Goal: Information Seeking & Learning: Learn about a topic

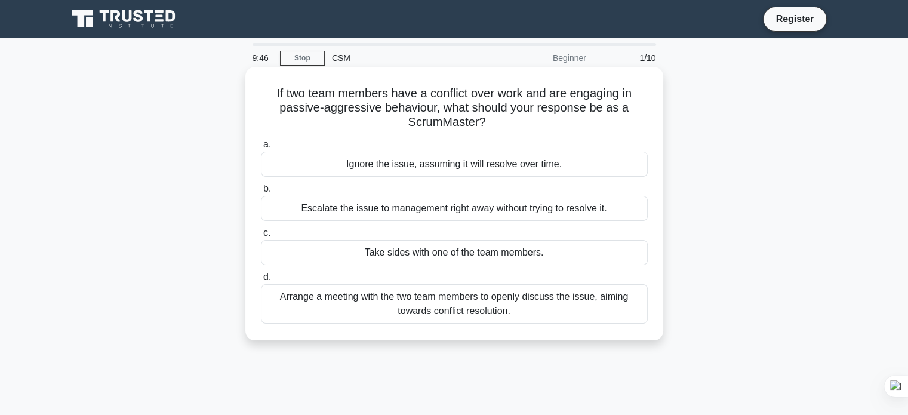
click at [353, 300] on div "Arrange a meeting with the two team members to openly discuss the issue, aiming…" at bounding box center [454, 303] width 387 height 39
click at [261, 281] on input "d. Arrange a meeting with the two team members to openly discuss the issue, aim…" at bounding box center [261, 277] width 0 height 8
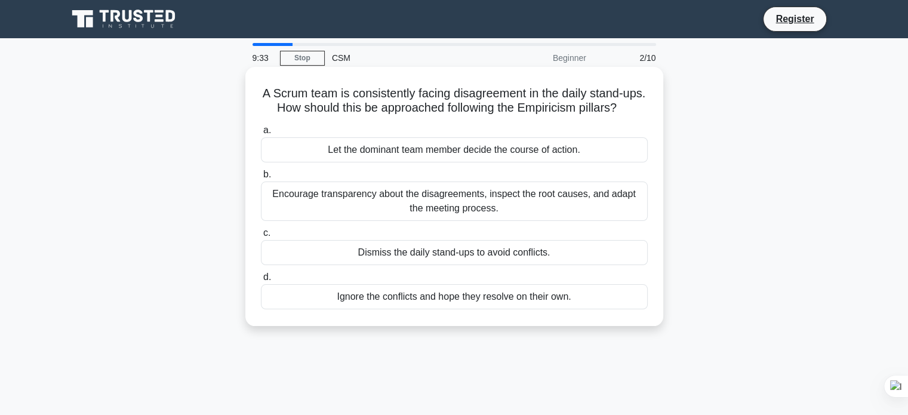
click at [401, 208] on div "Encourage transparency about the disagreements, inspect the root causes, and ad…" at bounding box center [454, 201] width 387 height 39
click at [261, 179] on input "b. Encourage transparency about the disagreements, inspect the root causes, and…" at bounding box center [261, 175] width 0 height 8
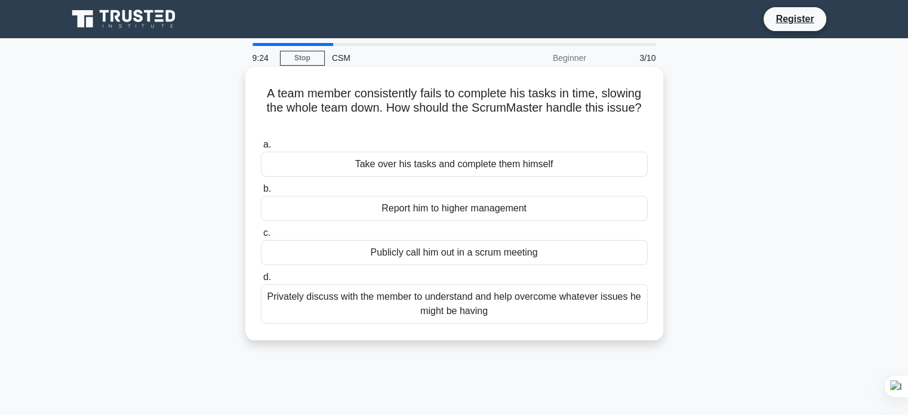
click at [349, 298] on div "Privately discuss with the member to understand and help overcome whatever issu…" at bounding box center [454, 303] width 387 height 39
click at [261, 281] on input "d. Privately discuss with the member to understand and help overcome whatever i…" at bounding box center [261, 277] width 0 height 8
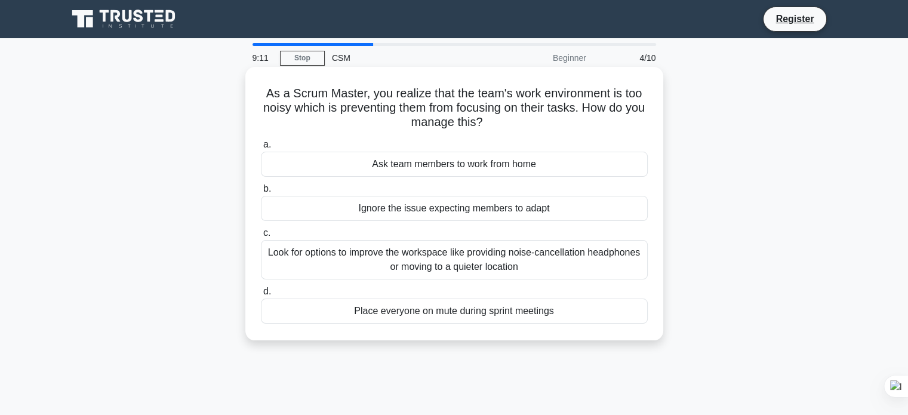
click at [368, 264] on div "Look for options to improve the workspace like providing noise-cancellation hea…" at bounding box center [454, 259] width 387 height 39
click at [261, 237] on input "c. Look for options to improve the workspace like providing noise-cancellation …" at bounding box center [261, 233] width 0 height 8
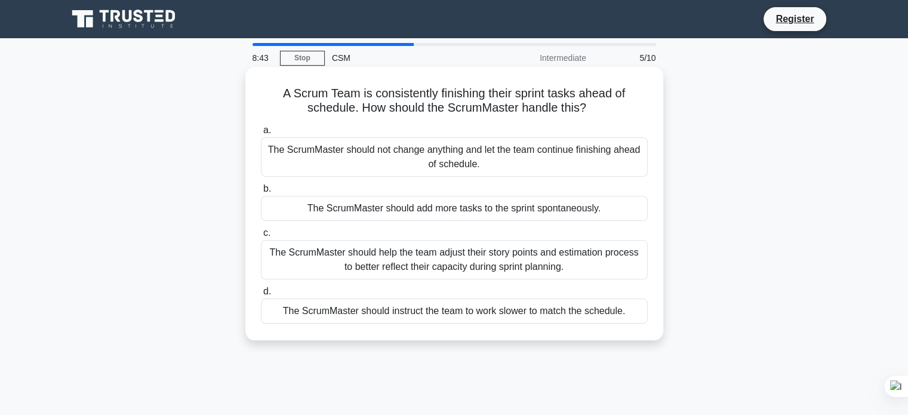
click at [339, 270] on div "The ScrumMaster should help the team adjust their story points and estimation p…" at bounding box center [454, 259] width 387 height 39
click at [261, 237] on input "c. The ScrumMaster should help the team adjust their story points and estimatio…" at bounding box center [261, 233] width 0 height 8
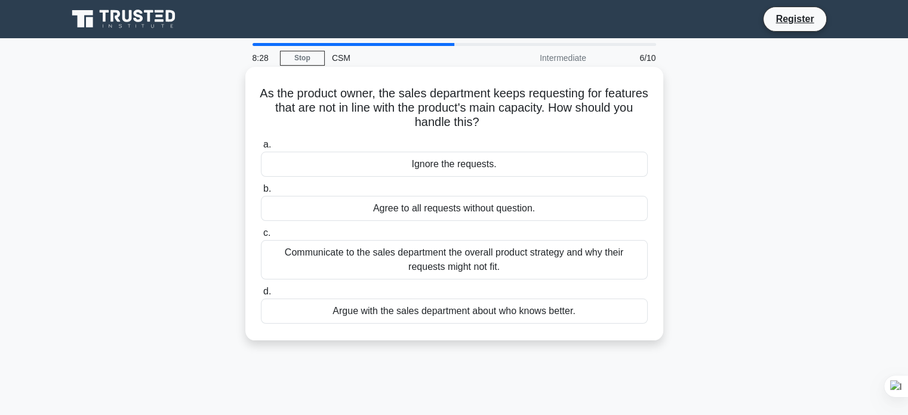
click at [334, 268] on div "Communicate to the sales department the overall product strategy and why their …" at bounding box center [454, 259] width 387 height 39
click at [261, 237] on input "c. Communicate to the sales department the overall product strategy and why the…" at bounding box center [261, 233] width 0 height 8
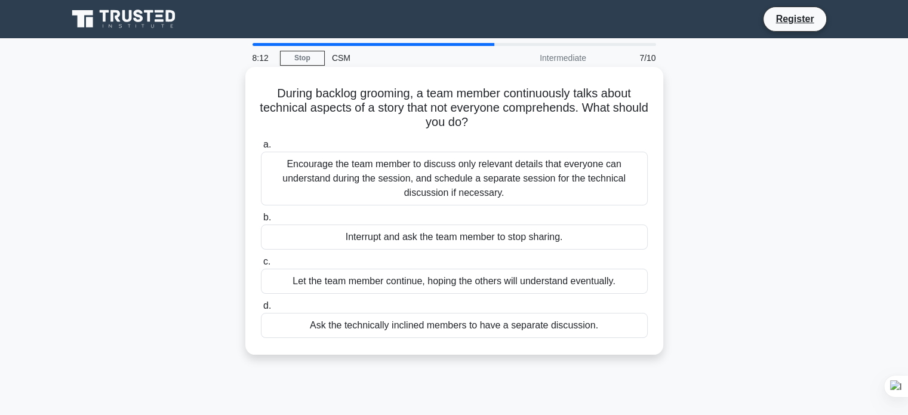
click at [406, 177] on div "Encourage the team member to discuss only relevant details that everyone can un…" at bounding box center [454, 179] width 387 height 54
click at [261, 149] on input "a. Encourage the team member to discuss only relevant details that everyone can…" at bounding box center [261, 145] width 0 height 8
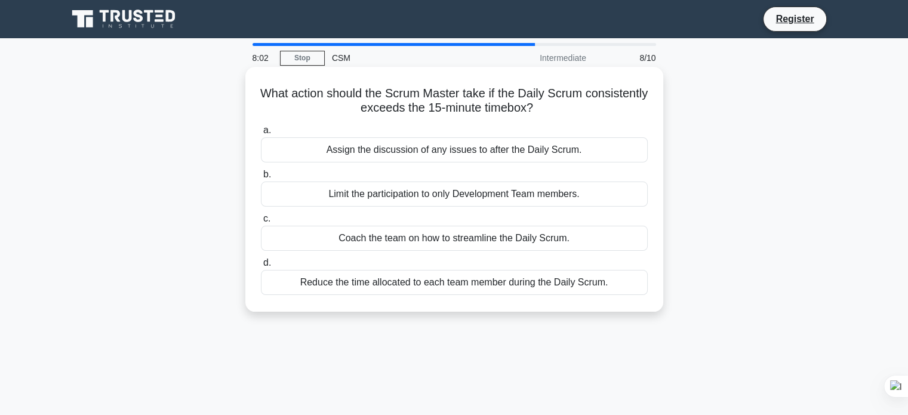
click at [309, 244] on div "Coach the team on how to streamline the Daily Scrum." at bounding box center [454, 238] width 387 height 25
click at [261, 223] on input "c. Coach the team on how to streamline the Daily Scrum." at bounding box center [261, 219] width 0 height 8
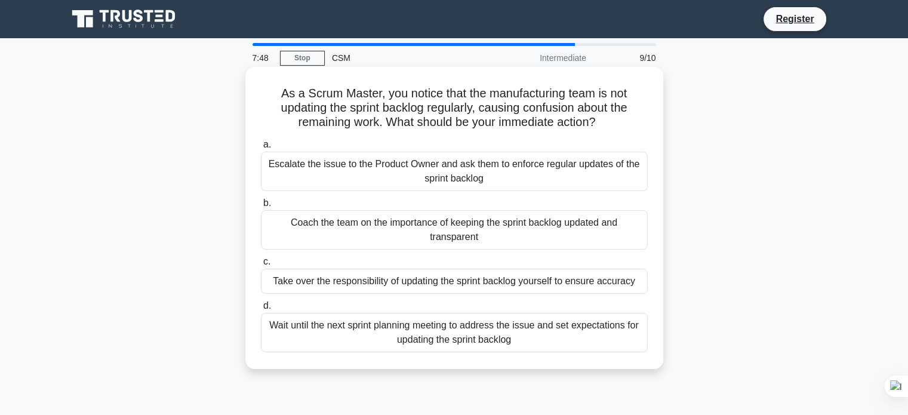
click at [330, 228] on div "Coach the team on the importance of keeping the sprint backlog updated and tran…" at bounding box center [454, 229] width 387 height 39
click at [261, 207] on input "b. Coach the team on the importance of keeping the sprint backlog updated and t…" at bounding box center [261, 203] width 0 height 8
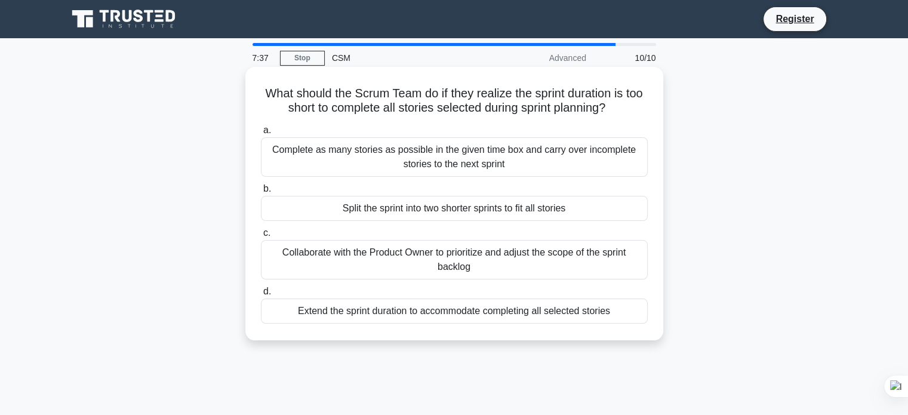
click at [368, 261] on div "Collaborate with the Product Owner to prioritize and adjust the scope of the sp…" at bounding box center [454, 259] width 387 height 39
click at [261, 237] on input "c. Collaborate with the Product Owner to prioritize and adjust the scope of the…" at bounding box center [261, 233] width 0 height 8
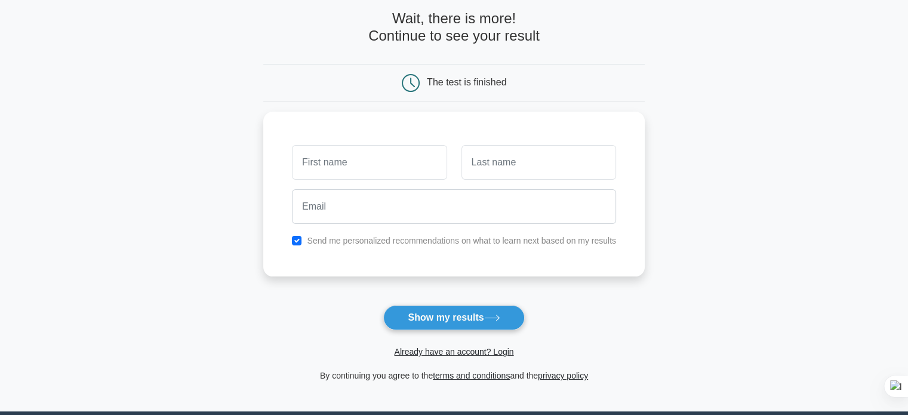
scroll to position [60, 0]
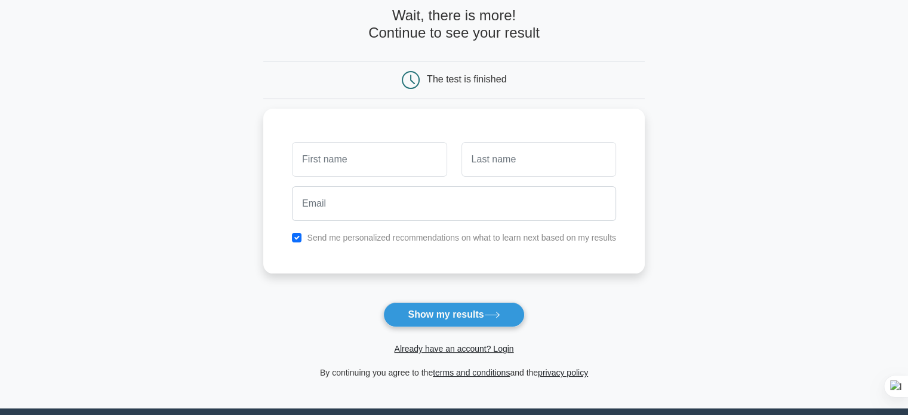
click at [413, 298] on form "Wait, there is more! Continue to see your result The test is finished and the" at bounding box center [454, 193] width 382 height 373
click at [420, 313] on button "Show my results" at bounding box center [453, 314] width 141 height 25
type input "[PERSON_NAME]"
click at [494, 150] on input "text" at bounding box center [539, 156] width 155 height 35
type input "[PERSON_NAME]"
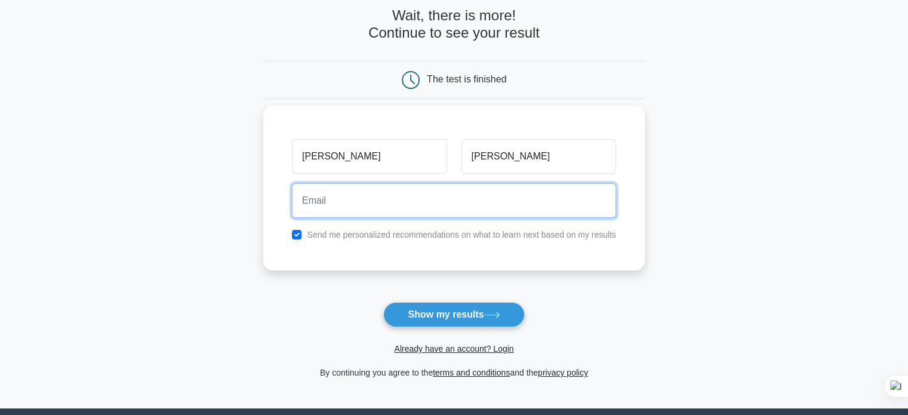
click at [380, 202] on input "email" at bounding box center [454, 200] width 324 height 35
type input "[EMAIL_ADDRESS][DOMAIN_NAME]"
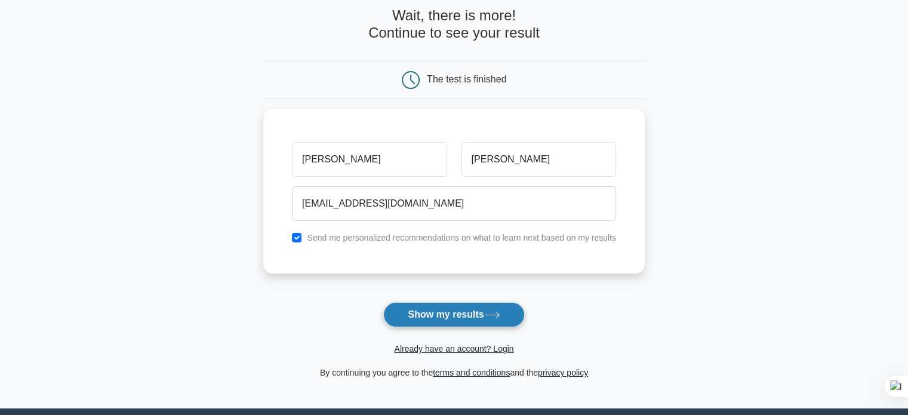
click at [458, 319] on button "Show my results" at bounding box center [453, 314] width 141 height 25
